Goal: Task Accomplishment & Management: Complete application form

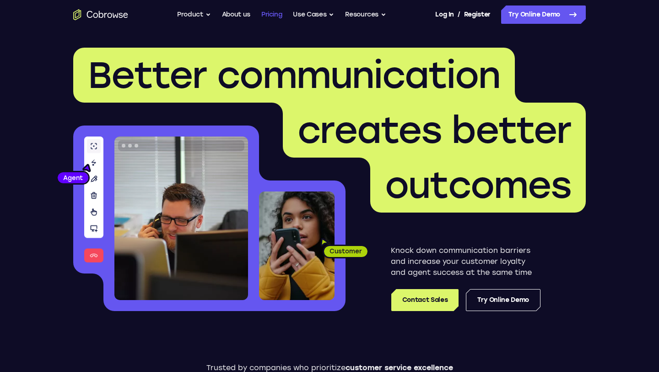
click at [274, 12] on link "Pricing" at bounding box center [271, 14] width 21 height 18
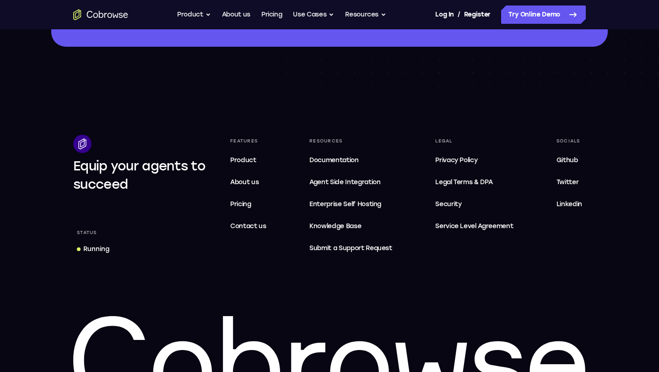
scroll to position [1538, 0]
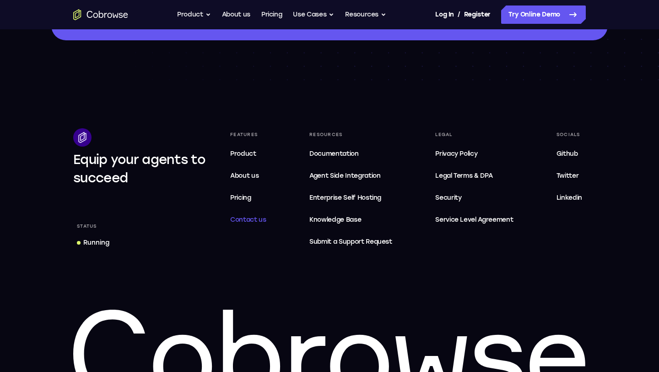
click at [260, 216] on span "Contact us" at bounding box center [248, 220] width 36 height 8
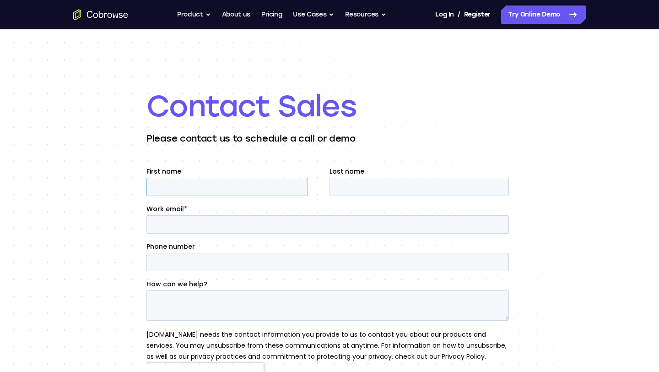
click at [249, 185] on input "First name" at bounding box center [228, 187] width 162 height 18
type input "marcus"
type input "herrera"
click at [216, 220] on input "Work email *" at bounding box center [328, 224] width 363 height 18
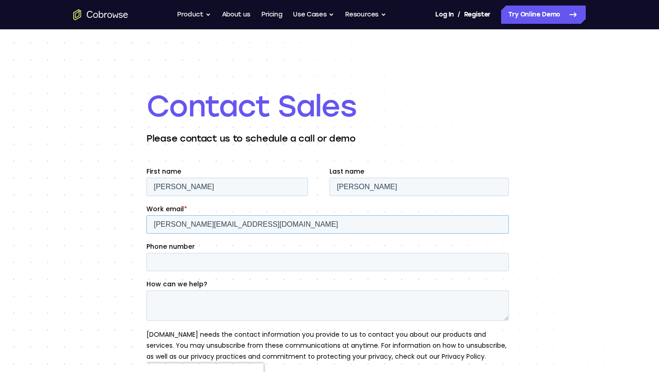
type input "marcus@salesreachllc.com"
click at [209, 258] on input "Phone number" at bounding box center [328, 262] width 363 height 18
click at [207, 293] on textarea "How can we help?" at bounding box center [328, 305] width 363 height 30
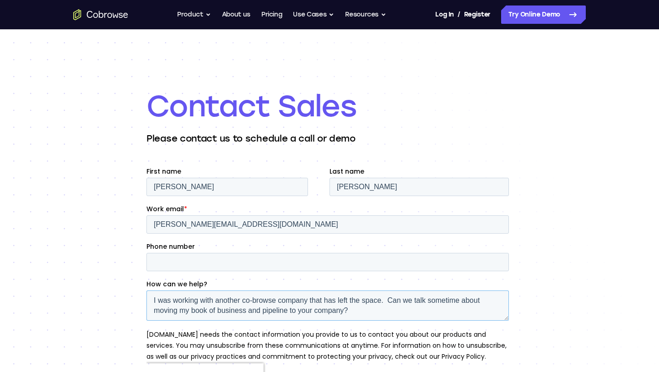
type textarea "I was working with another co-browse company that has left the space. Can we ta…"
click at [564, 242] on div "Contact Sales Please contact us to schedule a call or demo" at bounding box center [329, 264] width 659 height 470
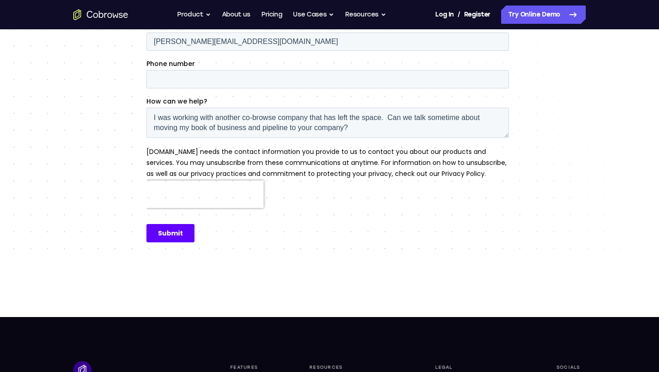
scroll to position [183, 0]
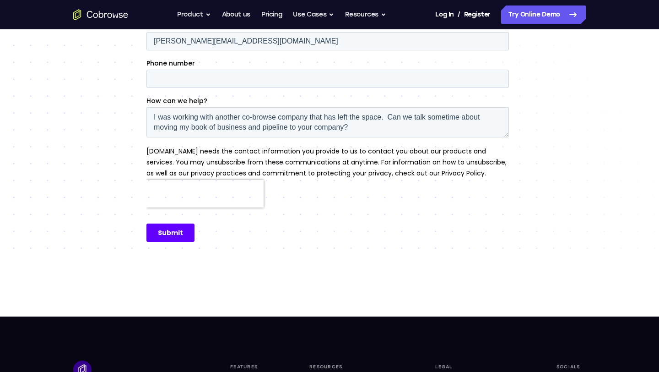
click at [176, 234] on input "Submit" at bounding box center [171, 232] width 48 height 18
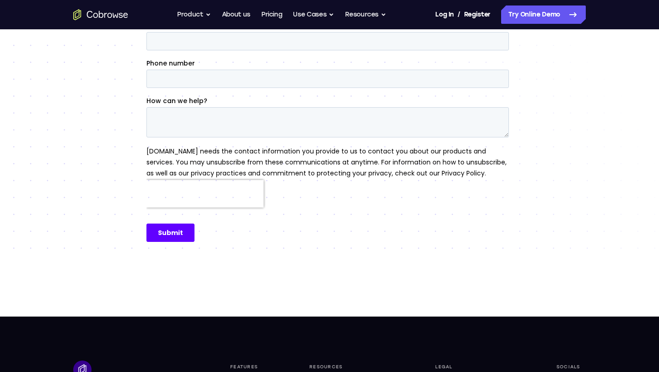
scroll to position [0, 0]
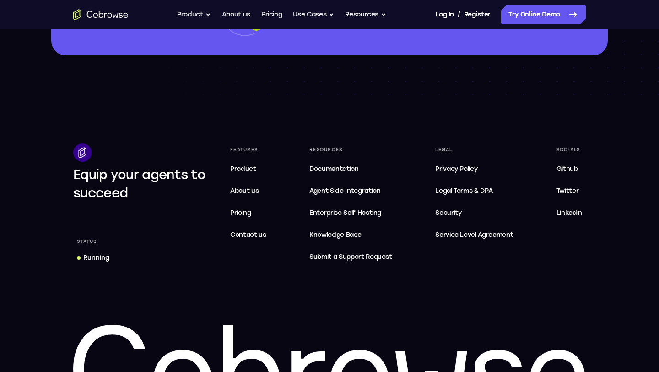
scroll to position [1538, 0]
